Goal: Transaction & Acquisition: Purchase product/service

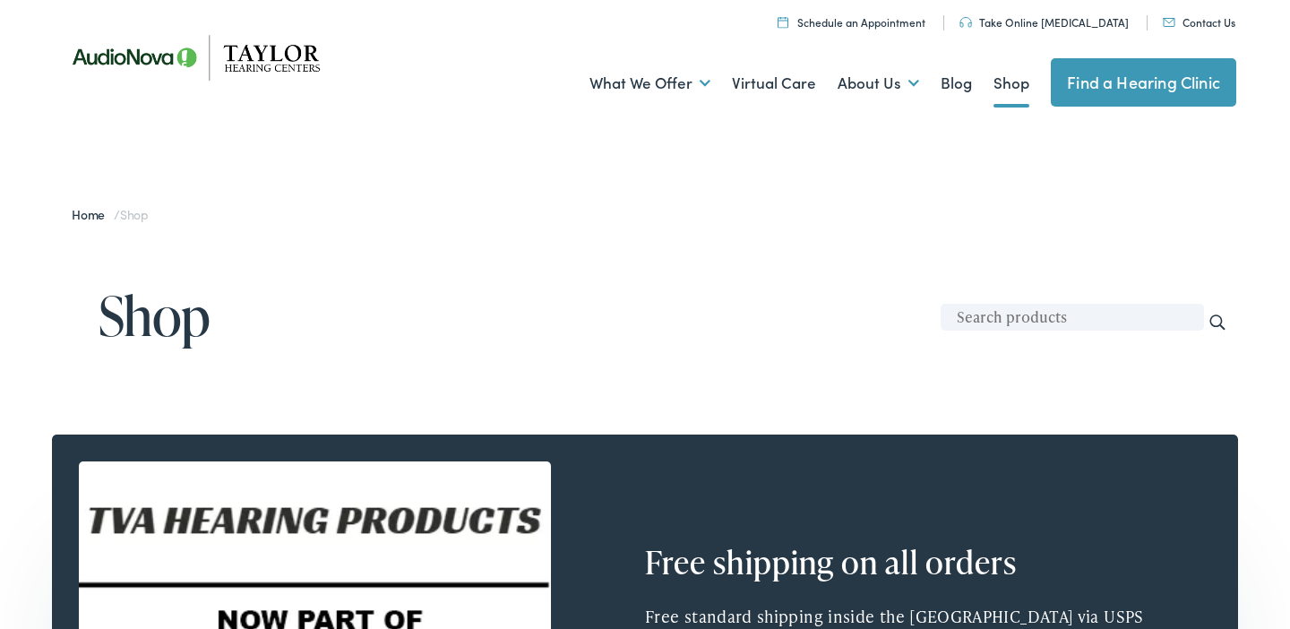
scroll to position [14, 0]
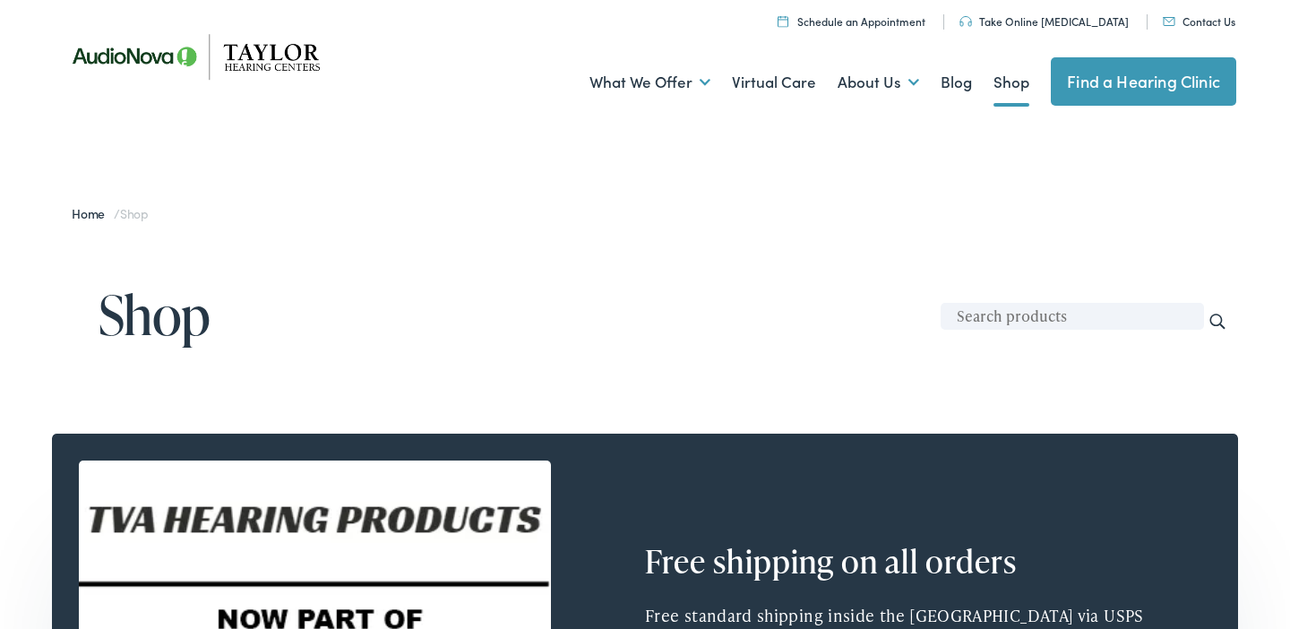
click at [1039, 315] on input "text" at bounding box center [1072, 316] width 263 height 27
type input "Beltone Sentry II wax guards"
click at [1219, 323] on input "Search" at bounding box center [1218, 322] width 20 height 20
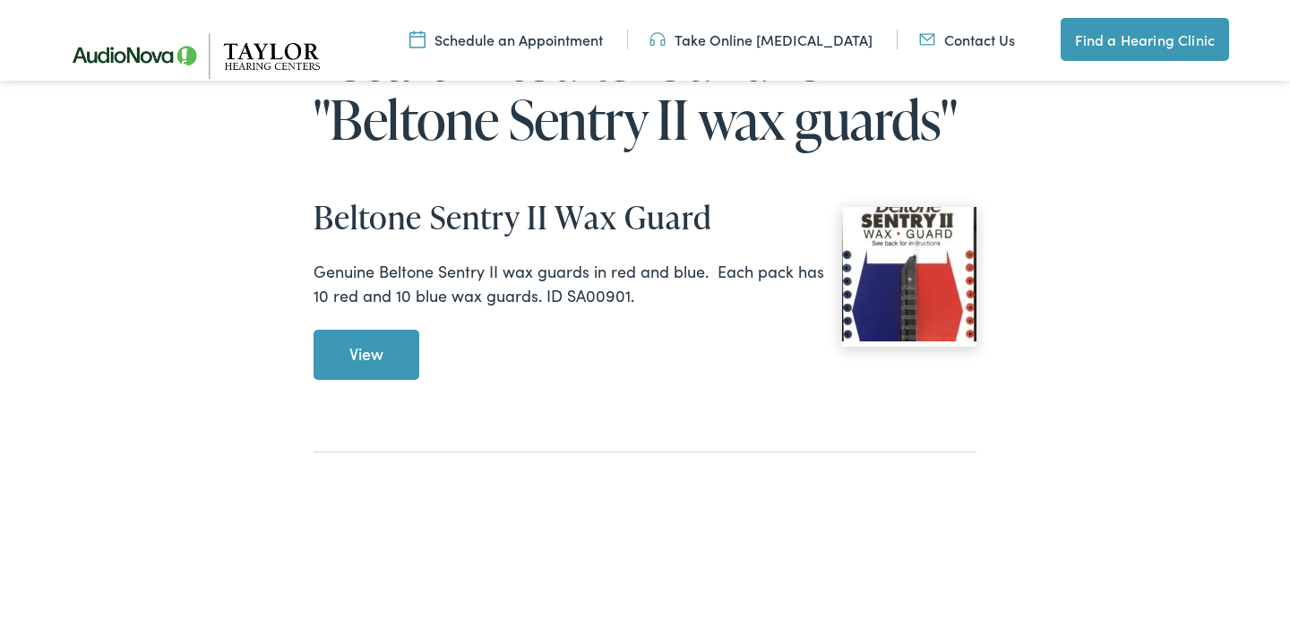
scroll to position [211, 0]
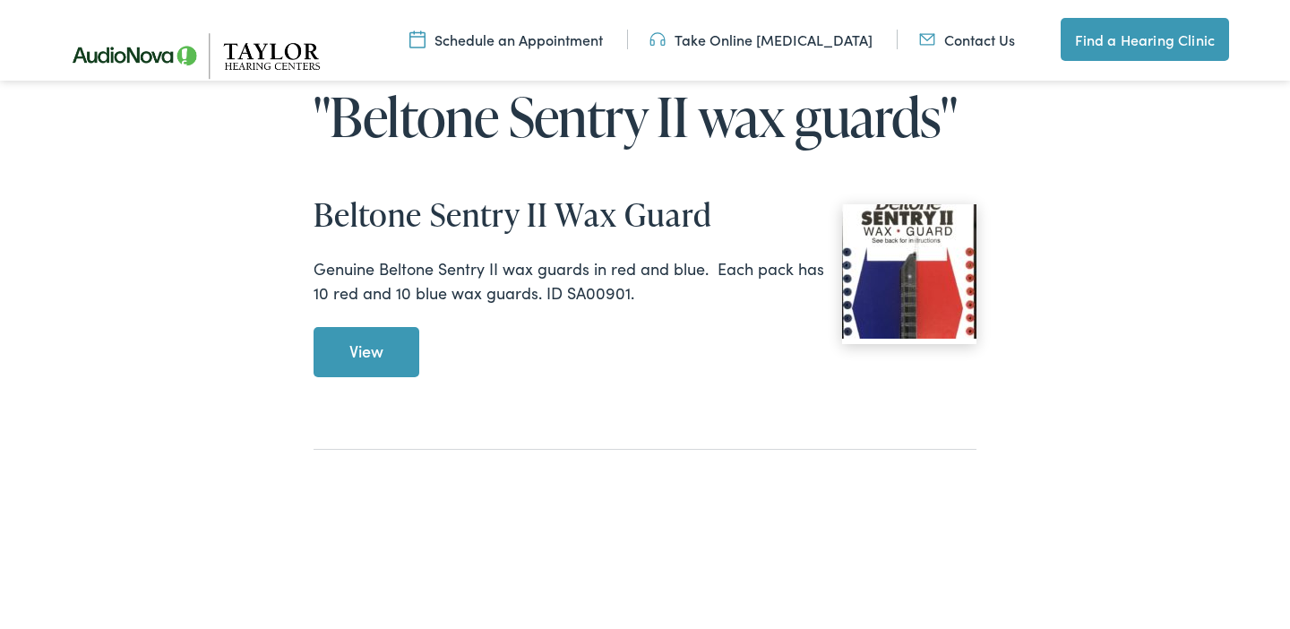
click at [368, 345] on link "View Beltone Sentry II Wax Guard" at bounding box center [367, 352] width 106 height 50
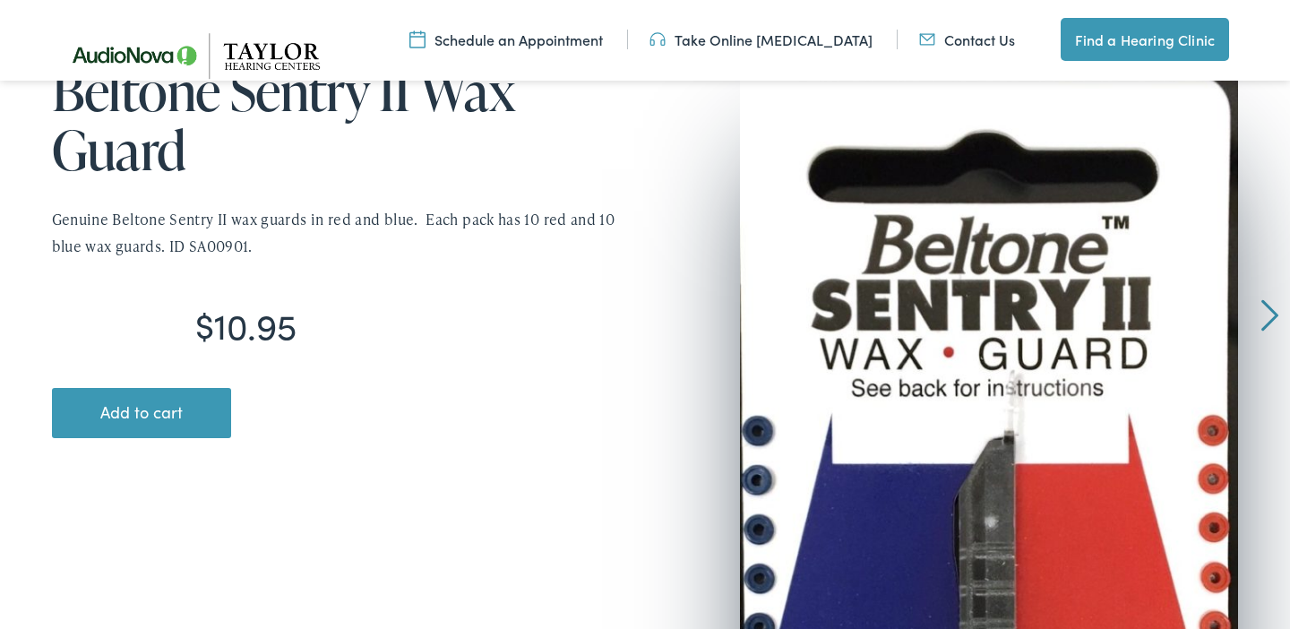
scroll to position [245, 0]
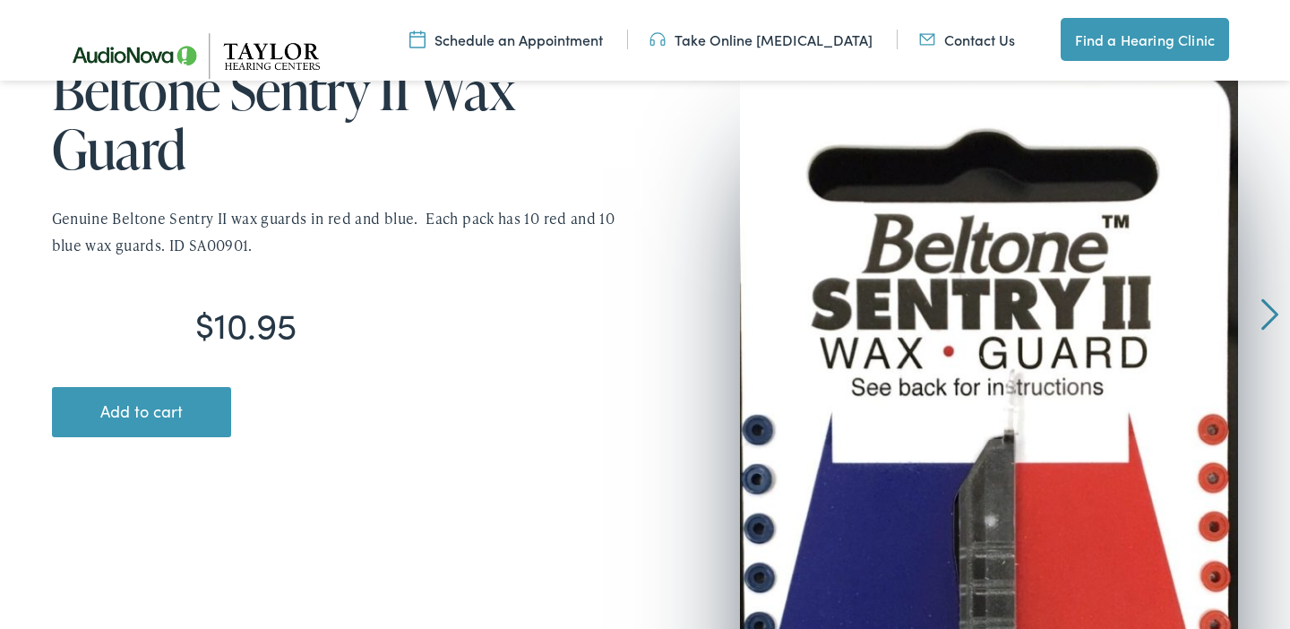
click at [972, 36] on link "Contact Us" at bounding box center [967, 40] width 96 height 20
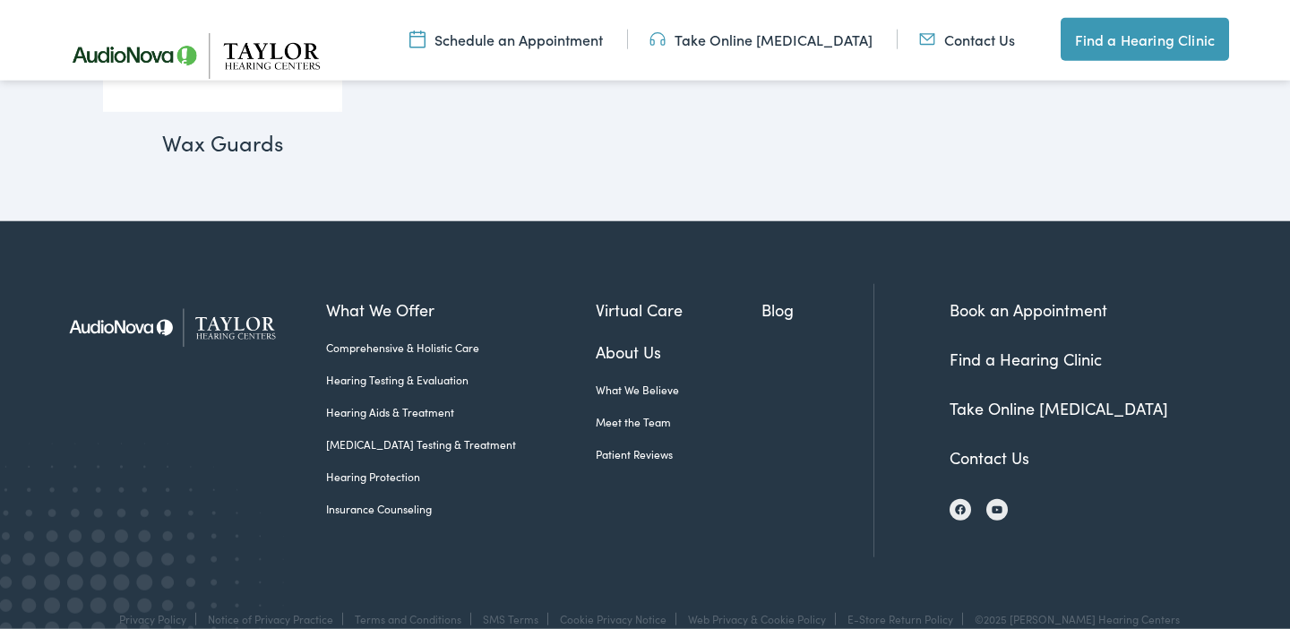
scroll to position [2605, 0]
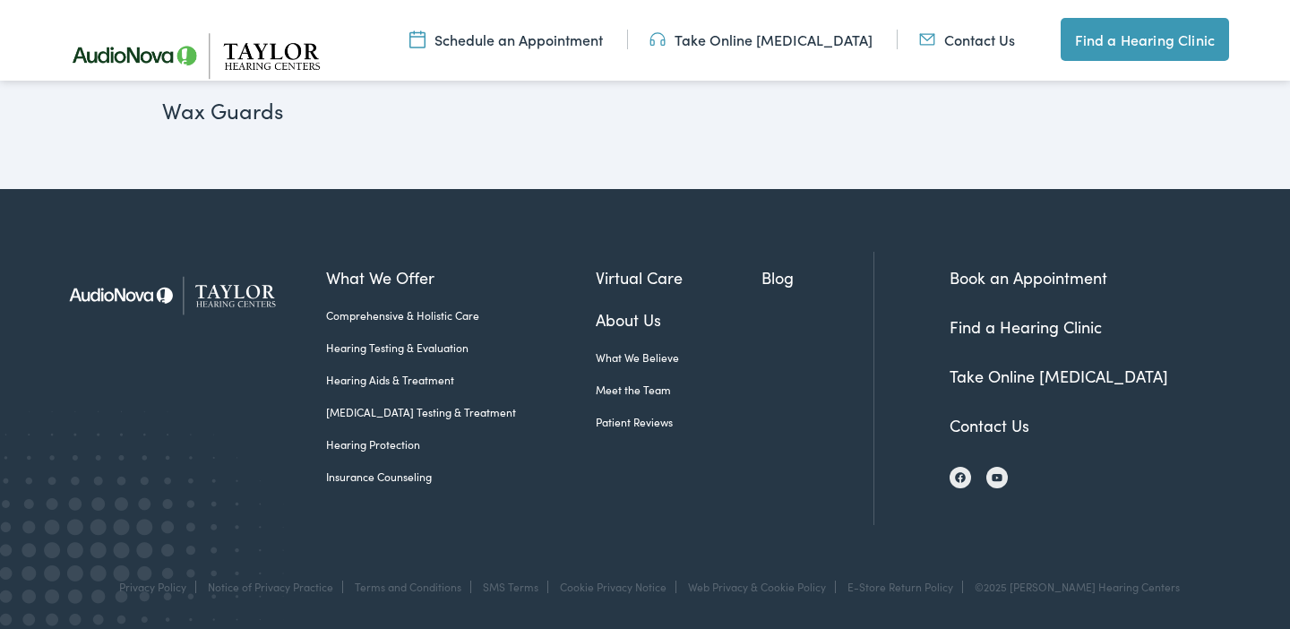
click at [980, 41] on link "Contact Us" at bounding box center [967, 40] width 96 height 20
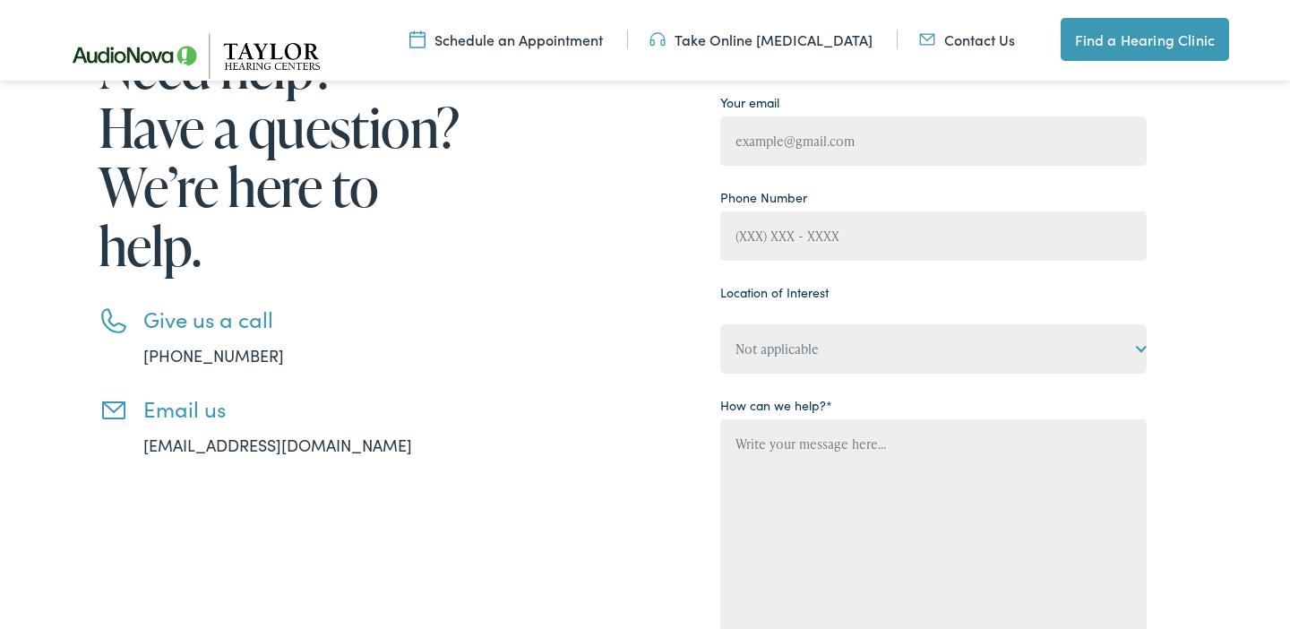
scroll to position [314, 0]
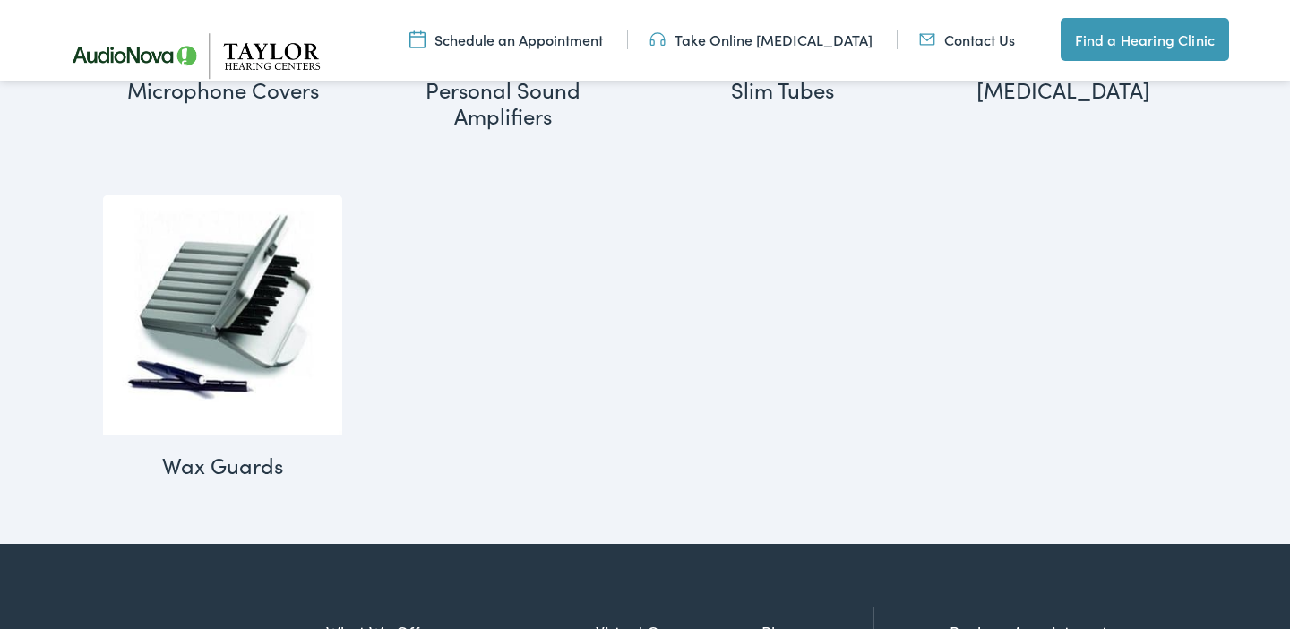
scroll to position [2251, 0]
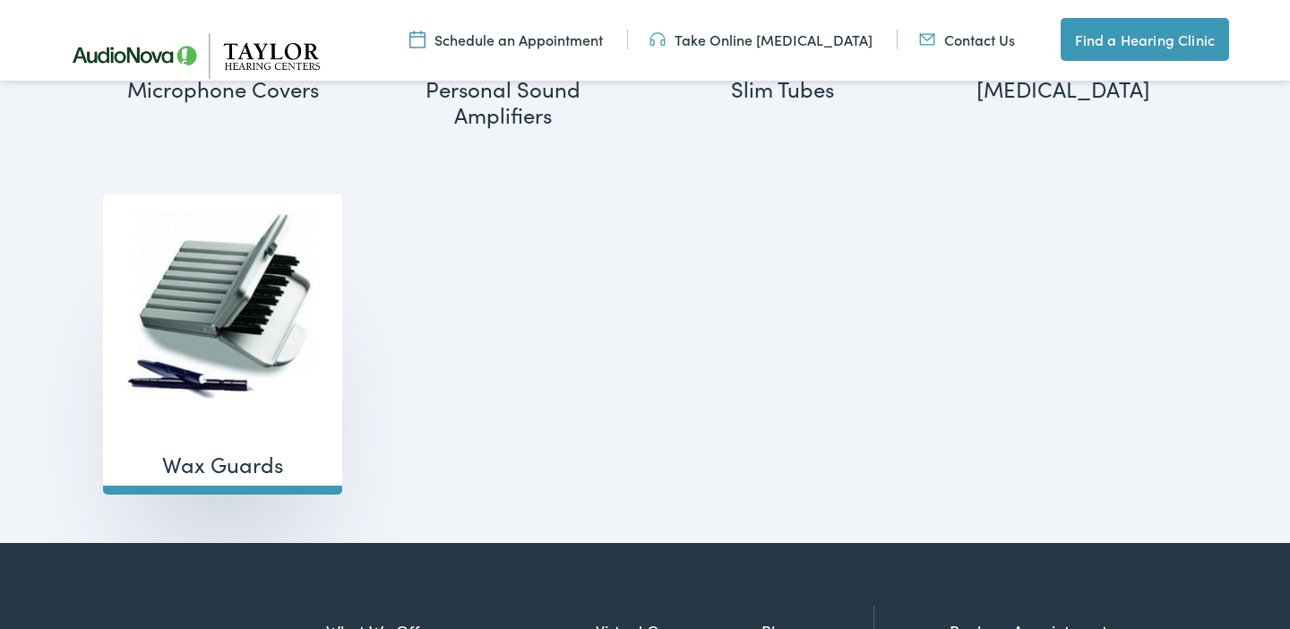
click at [220, 300] on img "Visit product category Wax Guards" at bounding box center [222, 313] width 239 height 239
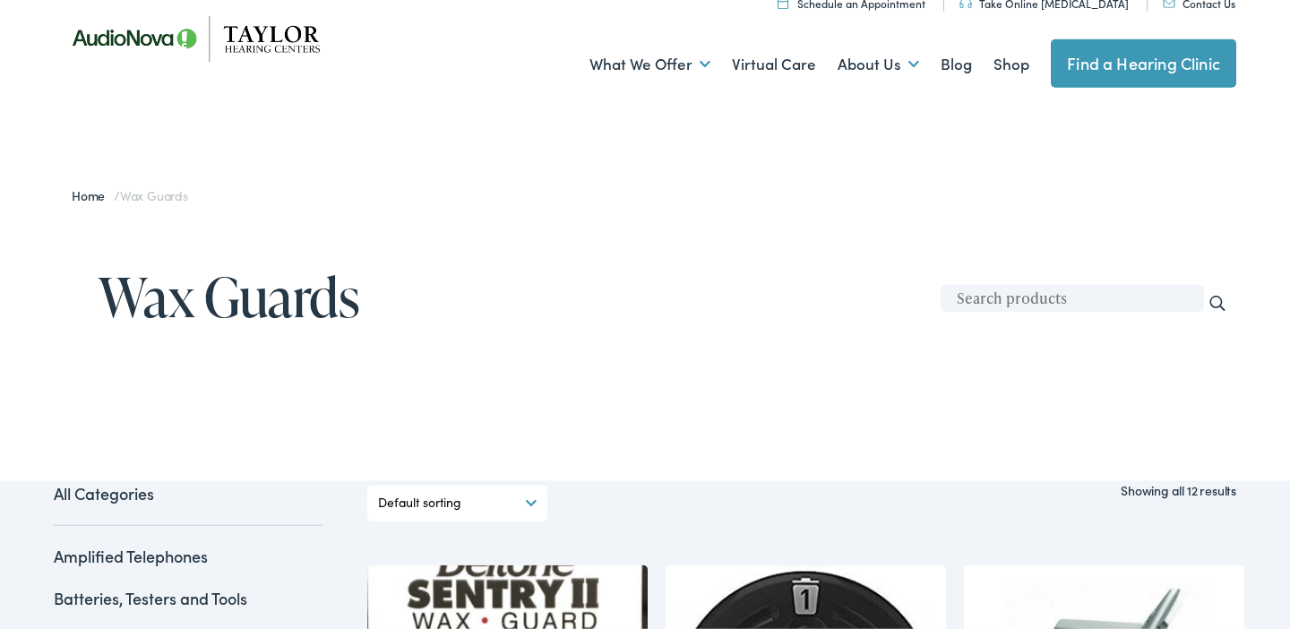
scroll to position [33, 0]
click at [983, 295] on input "text" at bounding box center [1072, 297] width 263 height 27
type input "Beltone Sentry II wax guards"
click at [1217, 299] on input "Search" at bounding box center [1218, 303] width 20 height 20
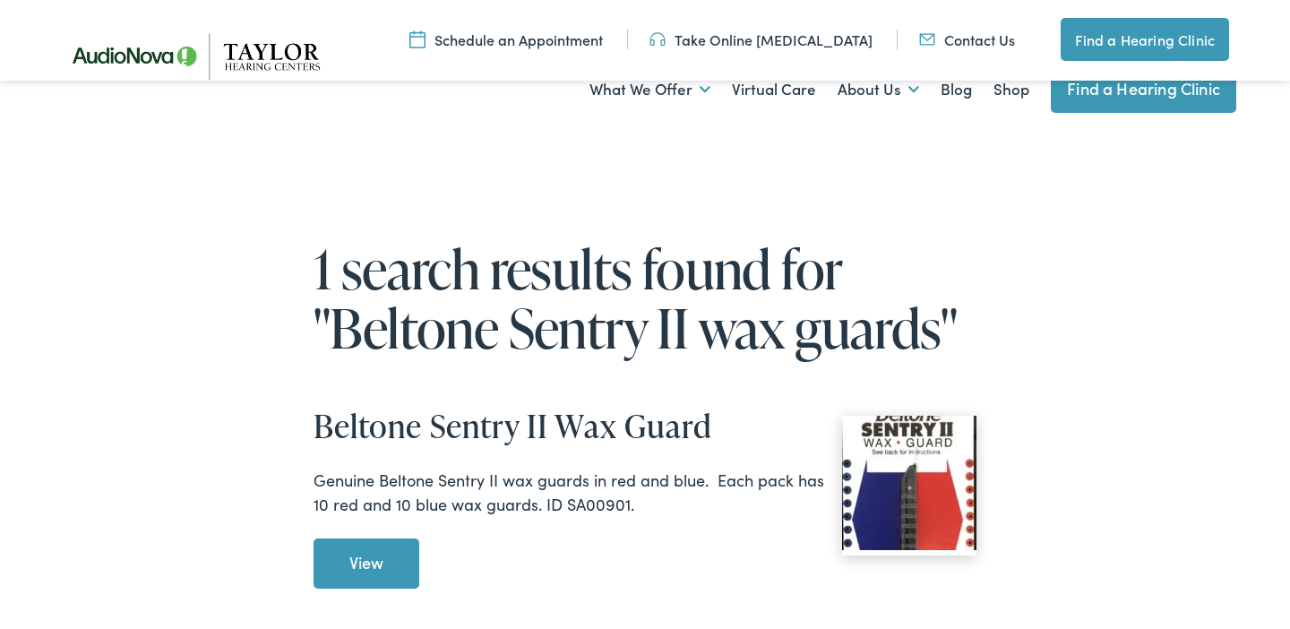
scroll to position [238, 0]
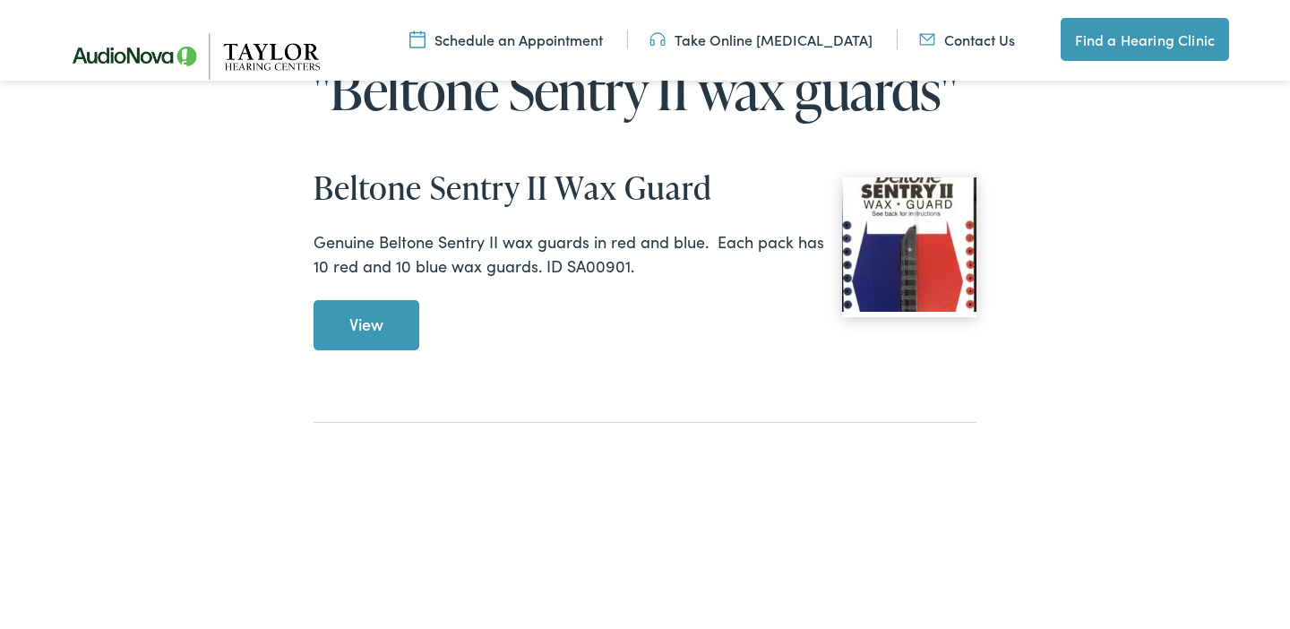
click at [365, 321] on link "View Beltone Sentry II Wax Guard" at bounding box center [367, 325] width 106 height 50
